Goal: Information Seeking & Learning: Find specific fact

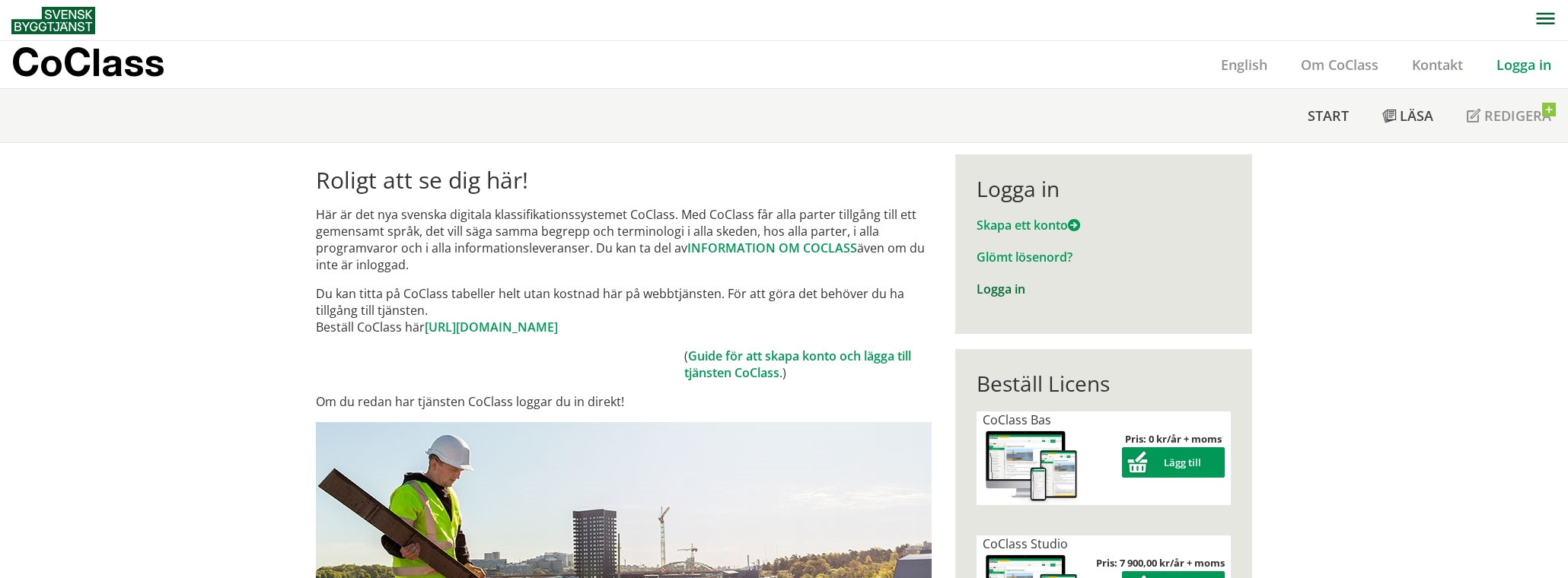
click at [994, 293] on link "Logga in" at bounding box center [1000, 289] width 49 height 17
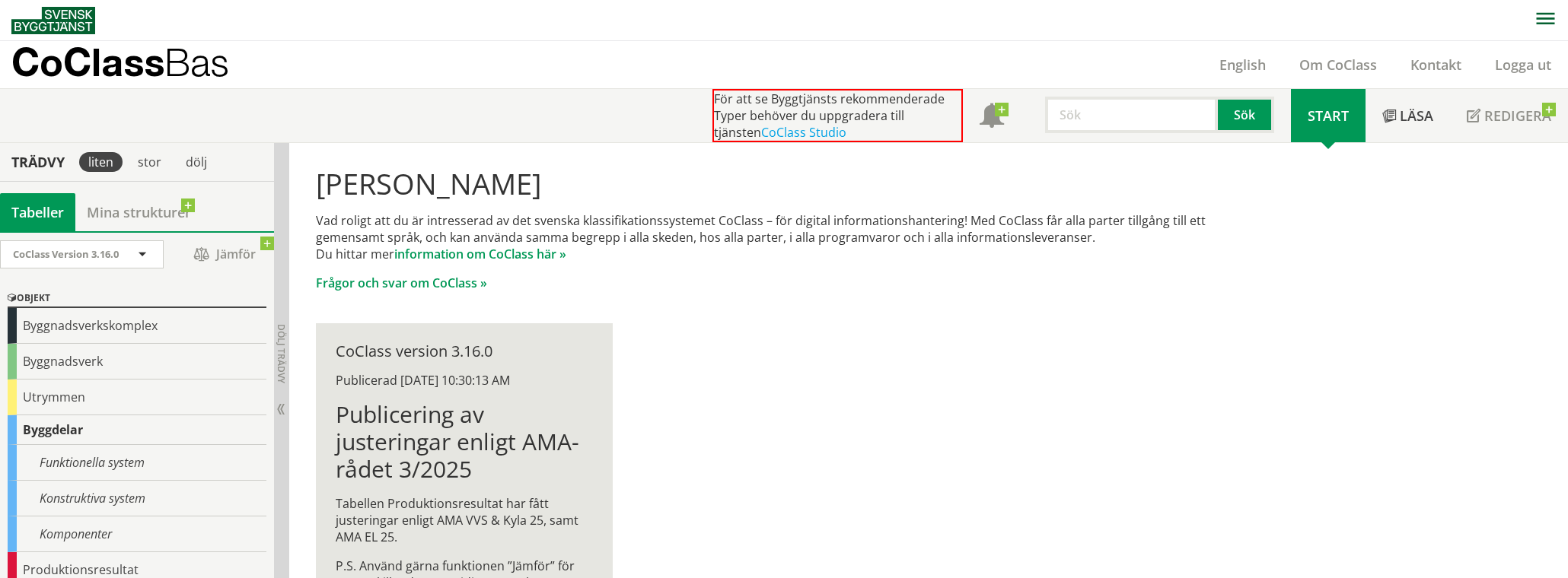
click at [1089, 111] on input "text" at bounding box center [1131, 115] width 173 height 36
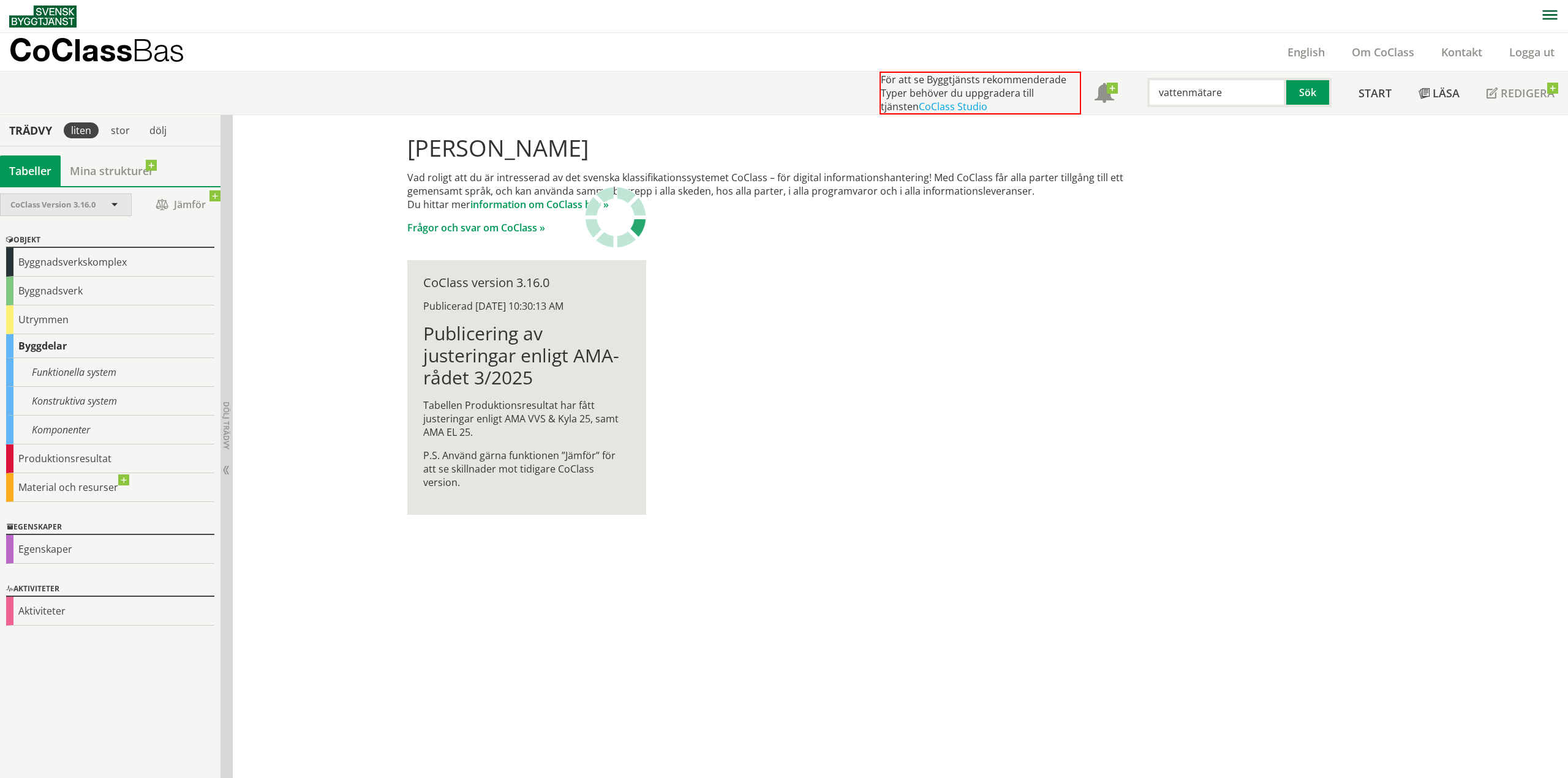
click at [112, 211] on div "CoClass Version 3.16.0" at bounding box center [66, 204] width 131 height 22
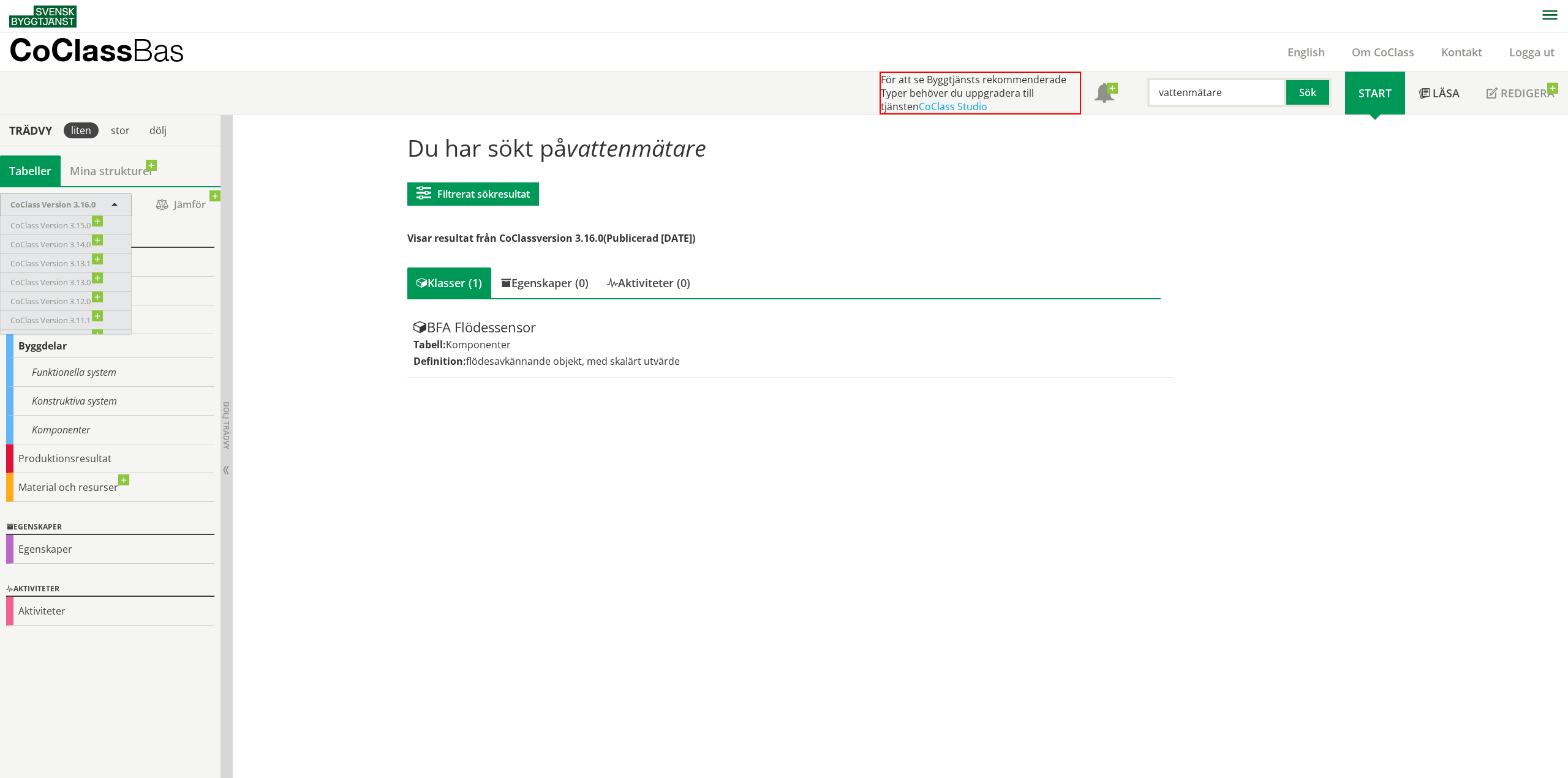
click at [114, 209] on span at bounding box center [115, 205] width 11 height 11
click at [1243, 95] on input "vattenmätare" at bounding box center [1217, 92] width 139 height 29
drag, startPoint x: 1246, startPoint y: 94, endPoint x: 1147, endPoint y: 100, distance: 99.2
click at [1147, 100] on input "vattenmätare" at bounding box center [1217, 92] width 139 height 29
type input "mätarkonsol"
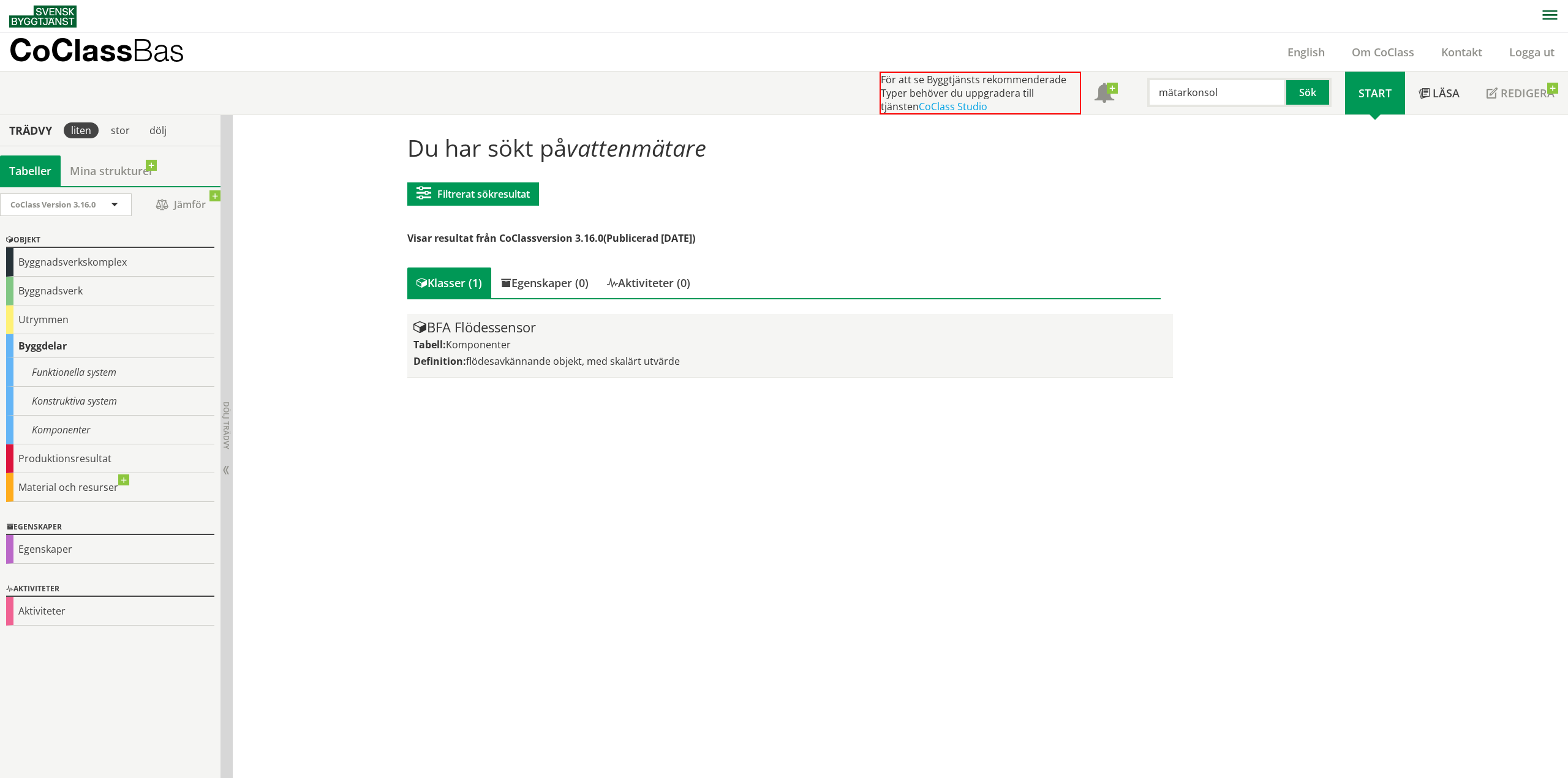
click at [508, 327] on div "BFA Flödessensor" at bounding box center [790, 327] width 753 height 15
